Goal: Book appointment/travel/reservation

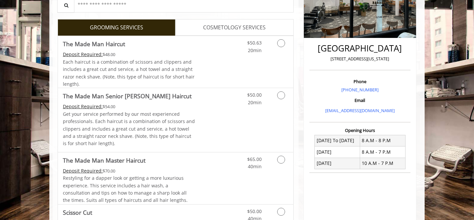
scroll to position [134, 0]
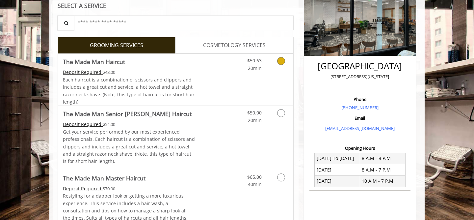
click at [193, 64] on span "The Made Man Haircut" at bounding box center [129, 61] width 132 height 9
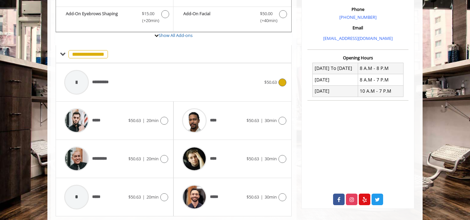
scroll to position [220, 0]
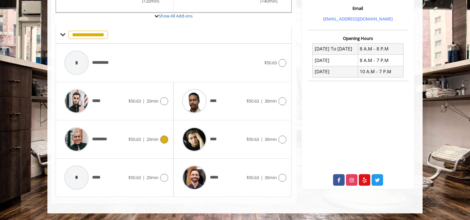
click at [154, 148] on div "********* $50.63 | 20min" at bounding box center [114, 138] width 107 height 31
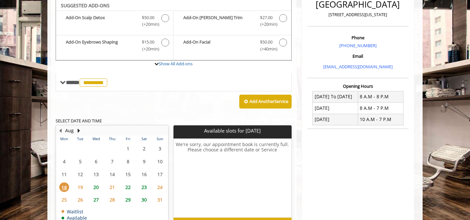
scroll to position [172, 0]
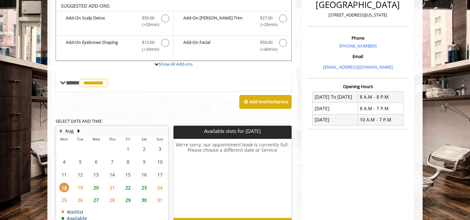
click at [82, 186] on span "19" at bounding box center [80, 187] width 10 height 10
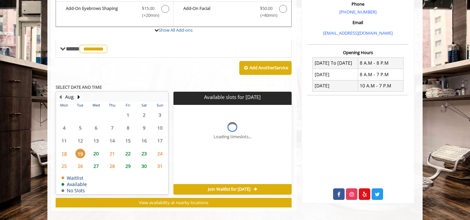
scroll to position [213, 0]
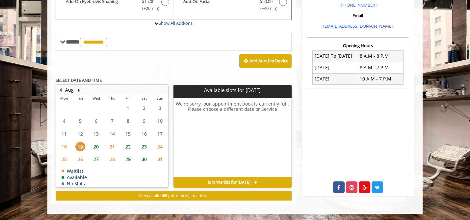
click at [95, 145] on span "20" at bounding box center [96, 147] width 10 height 10
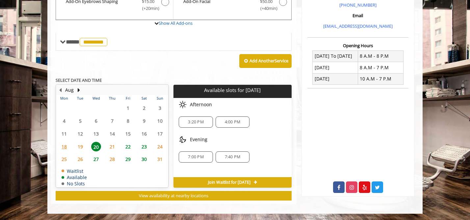
click at [97, 160] on span "27" at bounding box center [96, 159] width 10 height 10
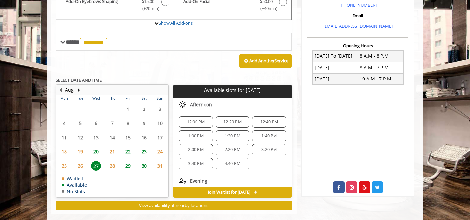
scroll to position [223, 0]
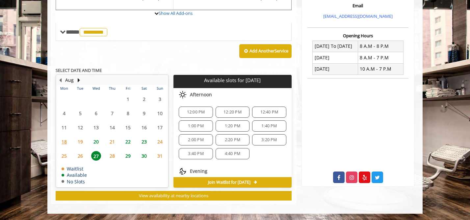
click at [228, 110] on span "12:20 PM" at bounding box center [233, 111] width 18 height 5
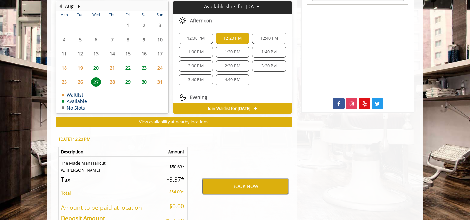
scroll to position [285, 0]
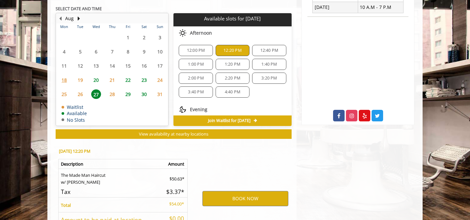
click at [84, 80] on span "19" at bounding box center [80, 80] width 10 height 10
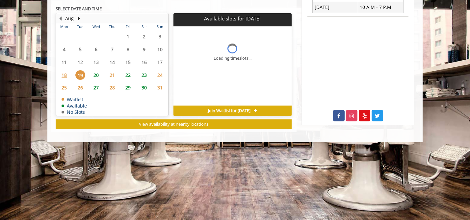
scroll to position [213, 0]
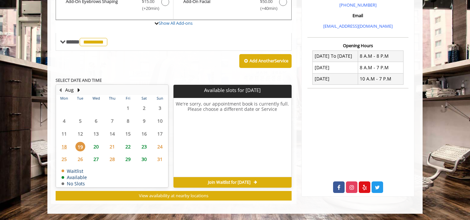
click at [233, 183] on span "Join Waitlist for [DATE]" at bounding box center [229, 181] width 42 height 5
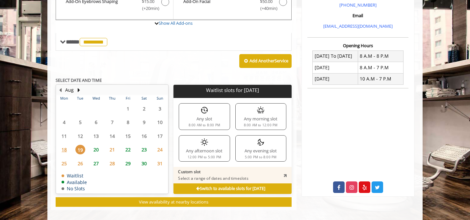
click at [229, 176] on p "Select a range of dates and timeslots" at bounding box center [213, 178] width 70 height 5
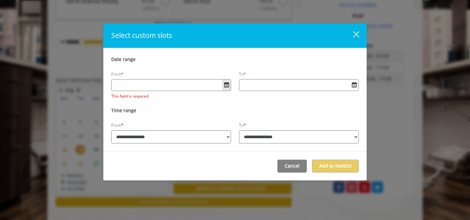
click at [224, 82] on span "Open Calendar" at bounding box center [226, 84] width 5 height 5
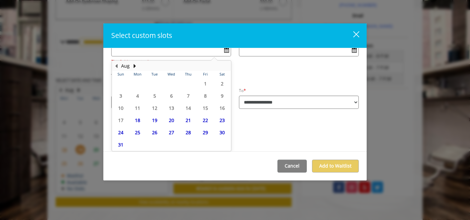
click at [152, 120] on span "19" at bounding box center [155, 120] width 10 height 10
type input "**********"
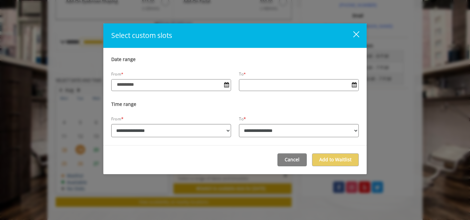
scroll to position [0, 0]
click at [258, 82] on input "Date input field" at bounding box center [298, 84] width 119 height 11
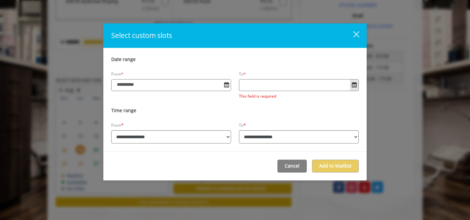
click at [352, 87] on span "Open Calendar" at bounding box center [354, 84] width 5 height 5
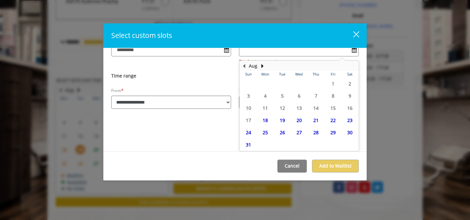
click at [278, 119] on span "19" at bounding box center [283, 120] width 10 height 10
type input "**********"
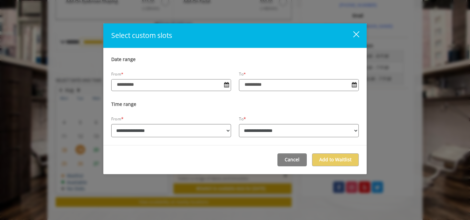
scroll to position [0, 0]
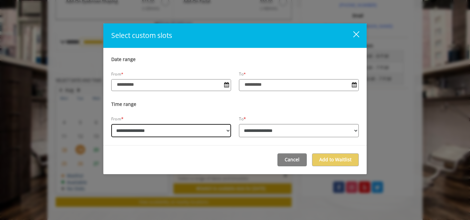
click at [208, 125] on select "**********" at bounding box center [171, 130] width 120 height 13
select select "**********"
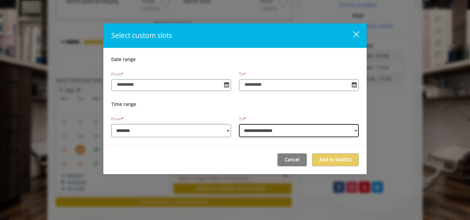
click at [265, 132] on select "**********" at bounding box center [299, 130] width 120 height 13
select select "**********"
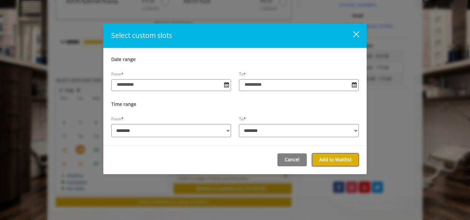
click at [347, 156] on button "Add to Waitlist" at bounding box center [335, 159] width 47 height 13
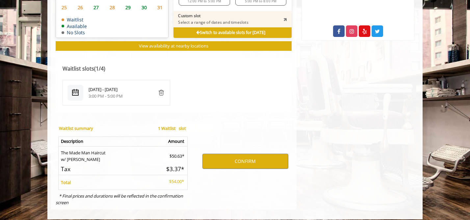
scroll to position [374, 0]
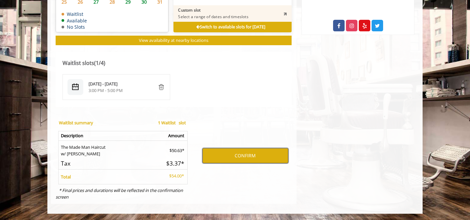
click at [248, 156] on button "CONFIRM" at bounding box center [246, 155] width 86 height 15
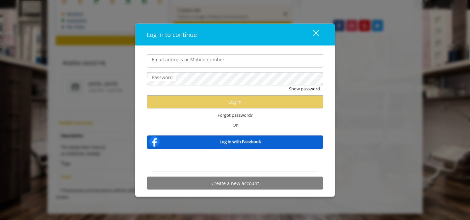
click at [171, 129] on form "Email address or Mobile number Password Show password Log in Forgot password? O…" at bounding box center [235, 123] width 176 height 139
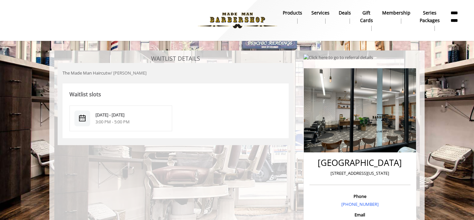
click at [138, 120] on div "3:00 PM - 5:00 PM" at bounding box center [131, 121] width 72 height 7
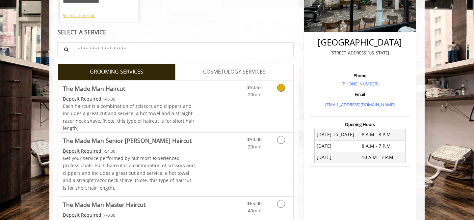
click at [137, 107] on span "Each haircut is a combination of scissors and clippers and includes a great cut…" at bounding box center [129, 117] width 132 height 28
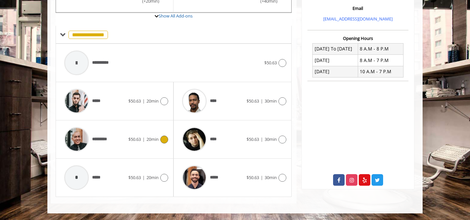
click at [129, 134] on div "********* $50.63 | 20min" at bounding box center [114, 138] width 107 height 31
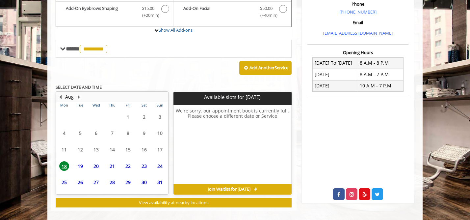
scroll to position [213, 0]
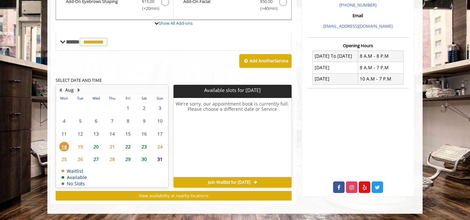
click at [99, 144] on span "20" at bounding box center [96, 147] width 10 height 10
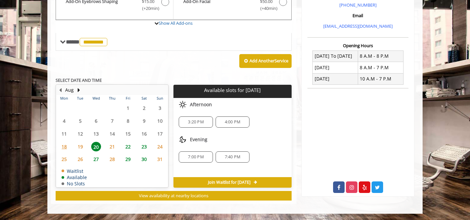
click at [112, 147] on span "21" at bounding box center [112, 147] width 10 height 10
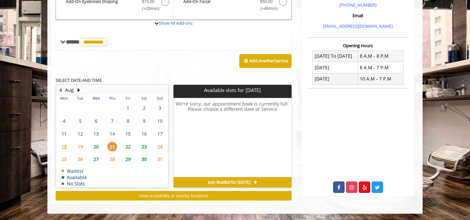
click at [127, 146] on span "22" at bounding box center [128, 147] width 10 height 10
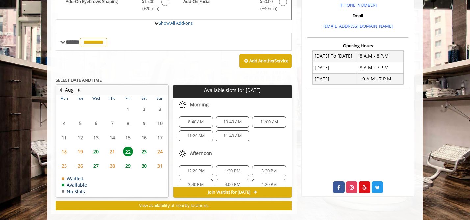
scroll to position [223, 0]
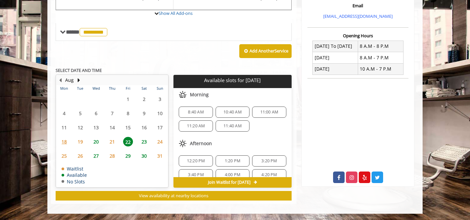
click at [79, 157] on span "26" at bounding box center [80, 156] width 10 height 10
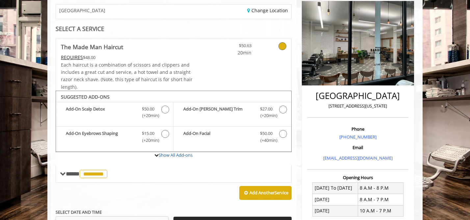
scroll to position [213, 0]
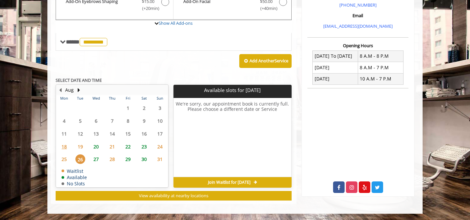
click at [94, 161] on span "27" at bounding box center [96, 159] width 10 height 10
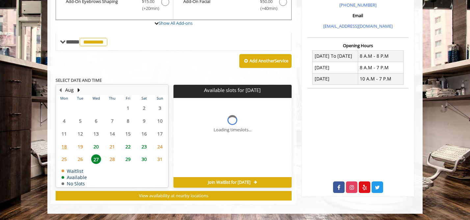
scroll to position [223, 0]
